Goal: Task Accomplishment & Management: Complete application form

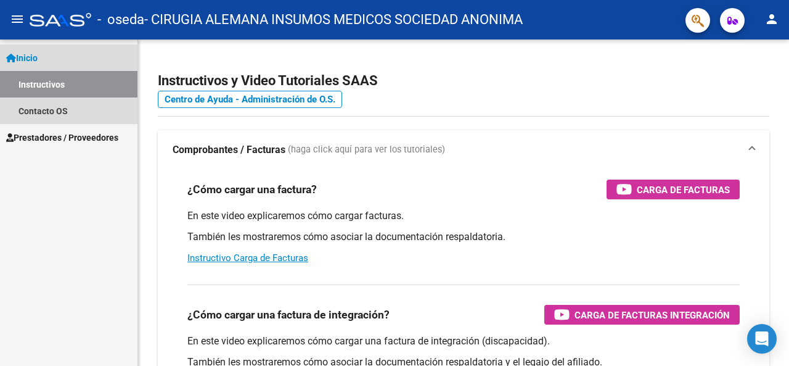
click at [53, 86] on link "Instructivos" at bounding box center [68, 84] width 137 height 27
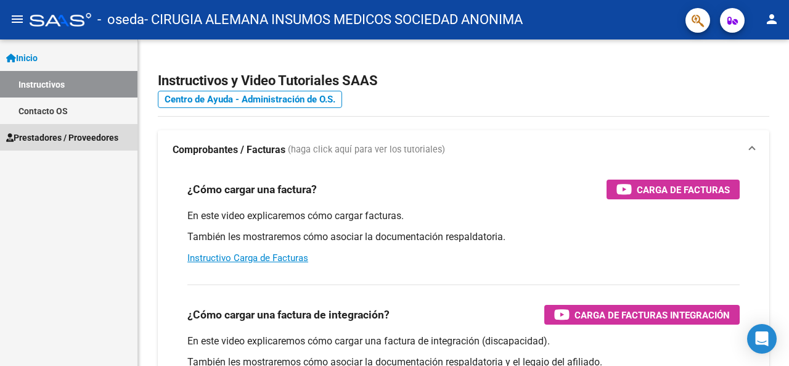
click at [77, 142] on span "Prestadores / Proveedores" at bounding box center [62, 138] width 112 height 14
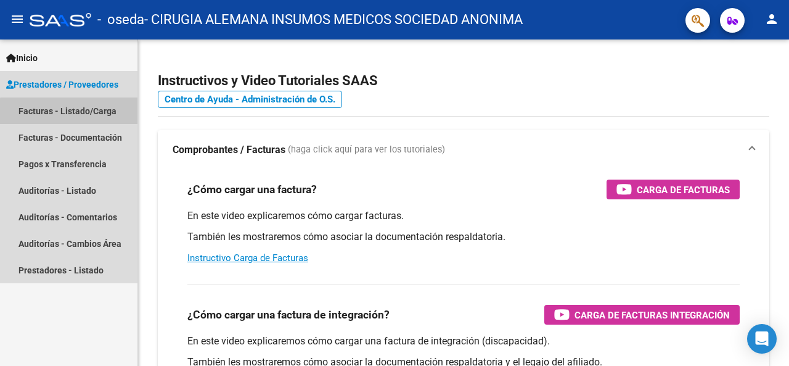
click at [88, 117] on link "Facturas - Listado/Carga" at bounding box center [68, 110] width 137 height 27
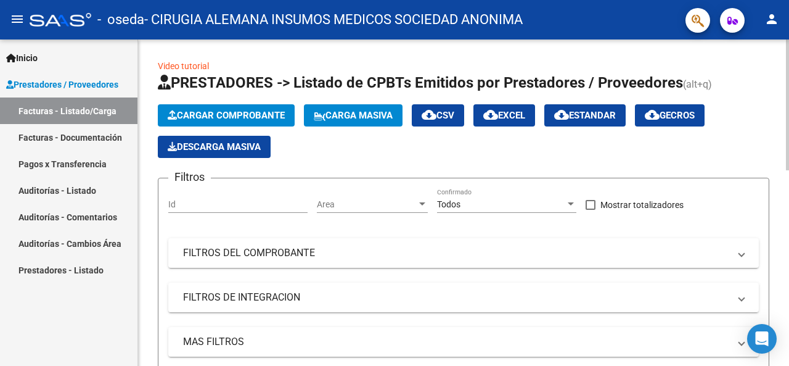
click at [242, 112] on span "Cargar Comprobante" at bounding box center [226, 115] width 117 height 11
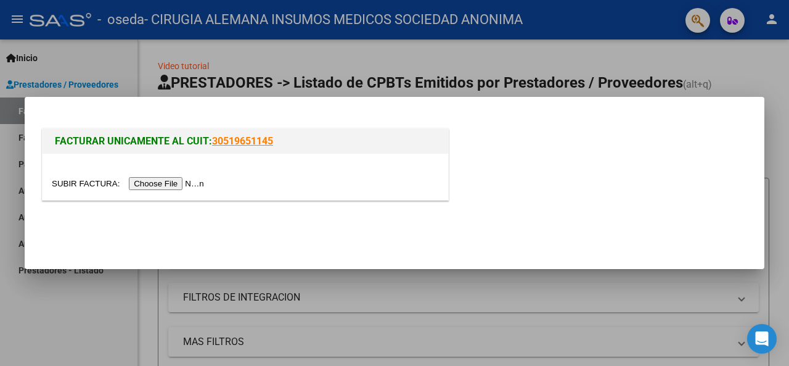
click at [168, 180] on input "file" at bounding box center [130, 183] width 156 height 13
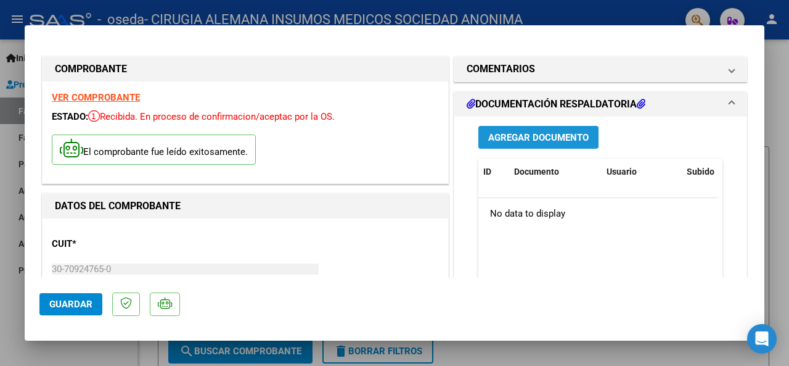
click at [556, 127] on button "Agregar Documento" at bounding box center [538, 137] width 120 height 23
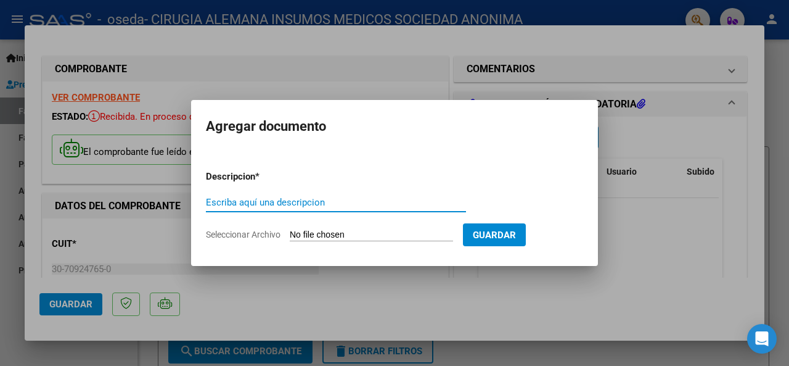
click at [414, 232] on input "Seleccionar Archivo" at bounding box center [371, 235] width 163 height 12
click at [331, 201] on input "Escriba aquí una descripcion" at bounding box center [336, 202] width 260 height 11
type input "Documentacion respaldatoria"
click at [372, 232] on input "Seleccionar Archivo" at bounding box center [371, 235] width 163 height 12
type input "C:\fakepath\FC 89004.pdf"
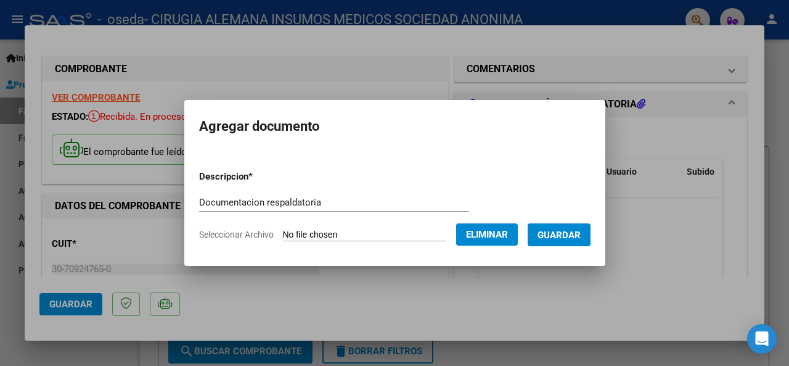
click at [566, 230] on span "Guardar" at bounding box center [559, 234] width 43 height 11
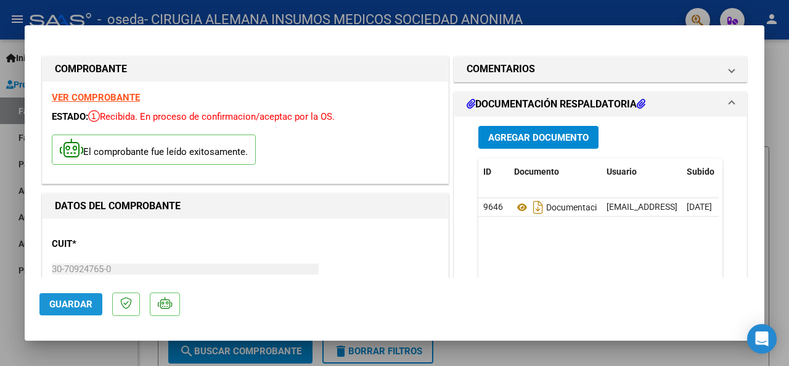
click at [63, 306] on span "Guardar" at bounding box center [70, 303] width 43 height 11
click at [788, 153] on div at bounding box center [394, 183] width 789 height 366
type input "$ 0,00"
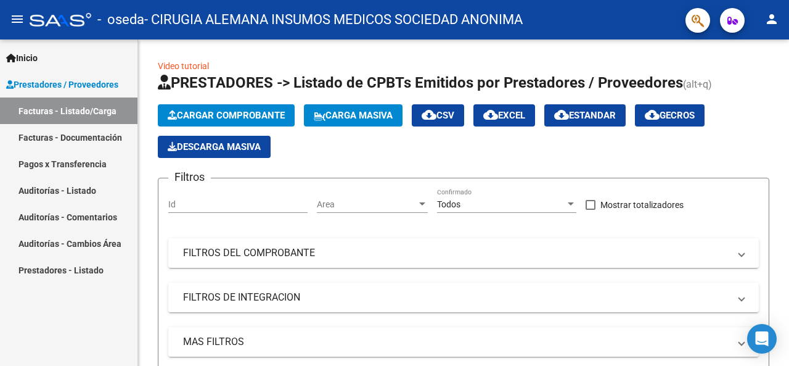
click at [97, 145] on link "Facturas - Documentación" at bounding box center [68, 137] width 137 height 27
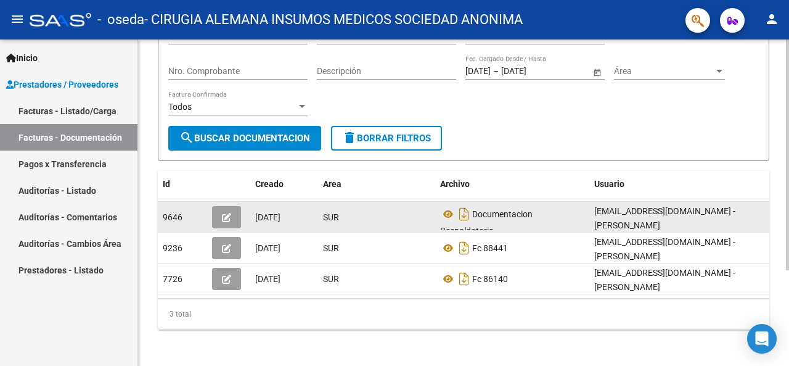
scroll to position [7, 0]
click at [542, 217] on div "Documentacion Respaldatoria" at bounding box center [512, 217] width 144 height 26
click at [438, 215] on datatable-body-cell "Documentacion Respaldatoria" at bounding box center [512, 217] width 154 height 30
click at [405, 221] on div "SUR" at bounding box center [376, 217] width 107 height 14
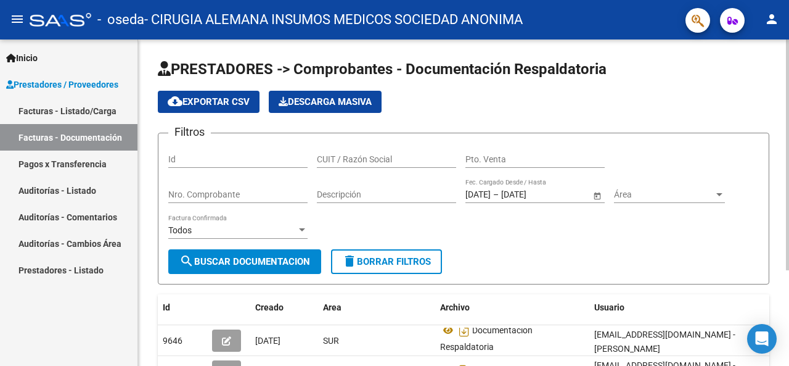
scroll to position [62, 0]
